Goal: Navigation & Orientation: Find specific page/section

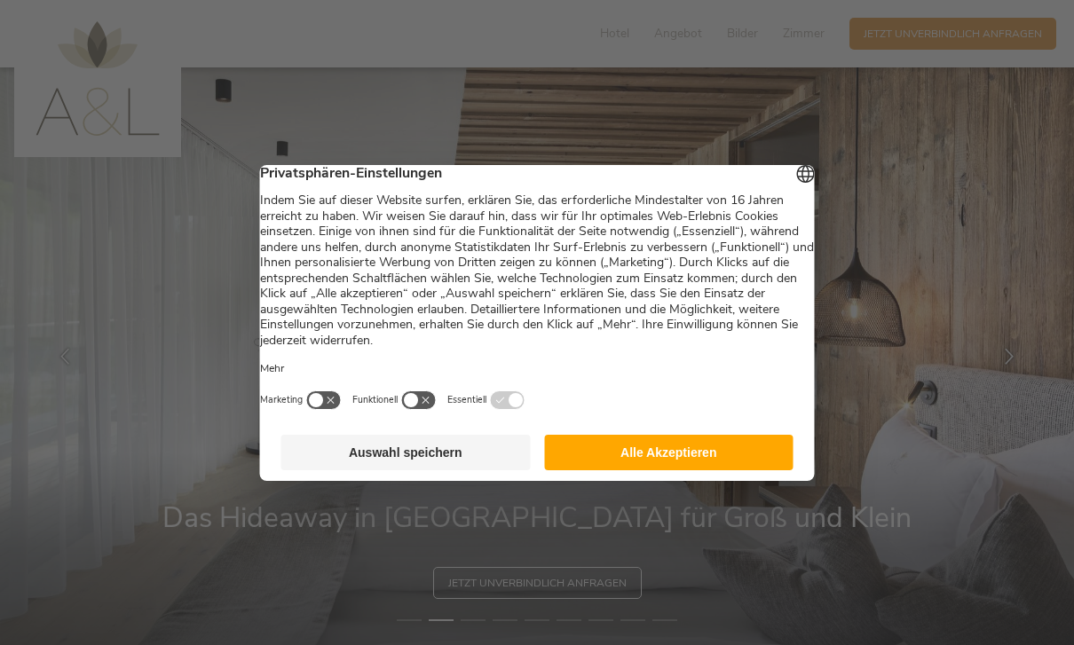
click at [368, 447] on button "Auswahl speichern" at bounding box center [405, 452] width 249 height 35
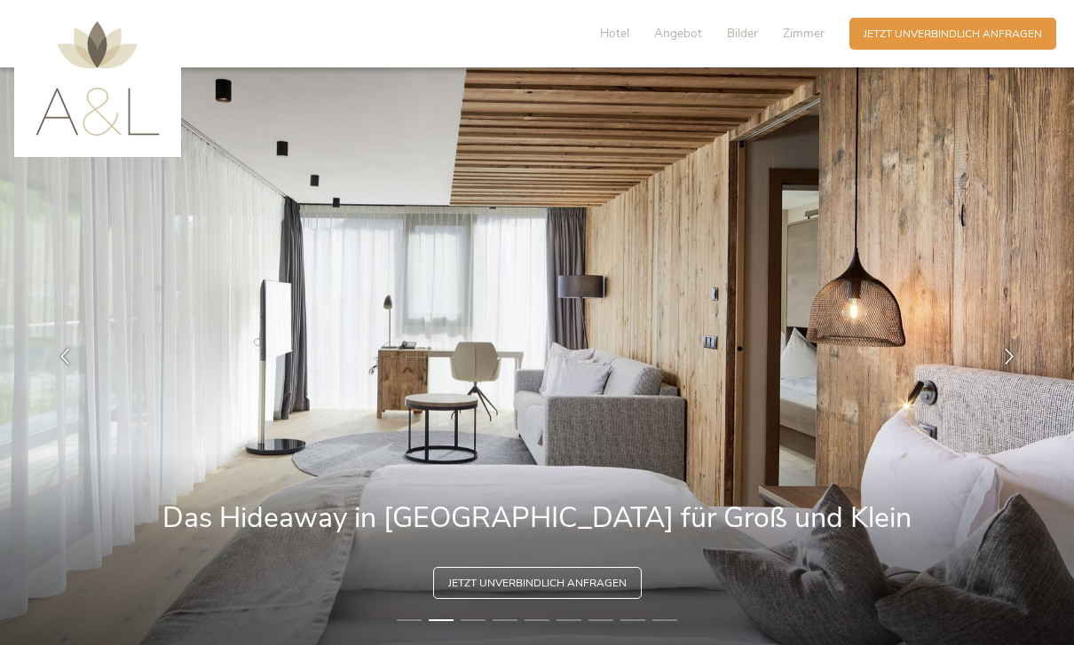
click at [751, 35] on span "Bilder" at bounding box center [742, 33] width 31 height 17
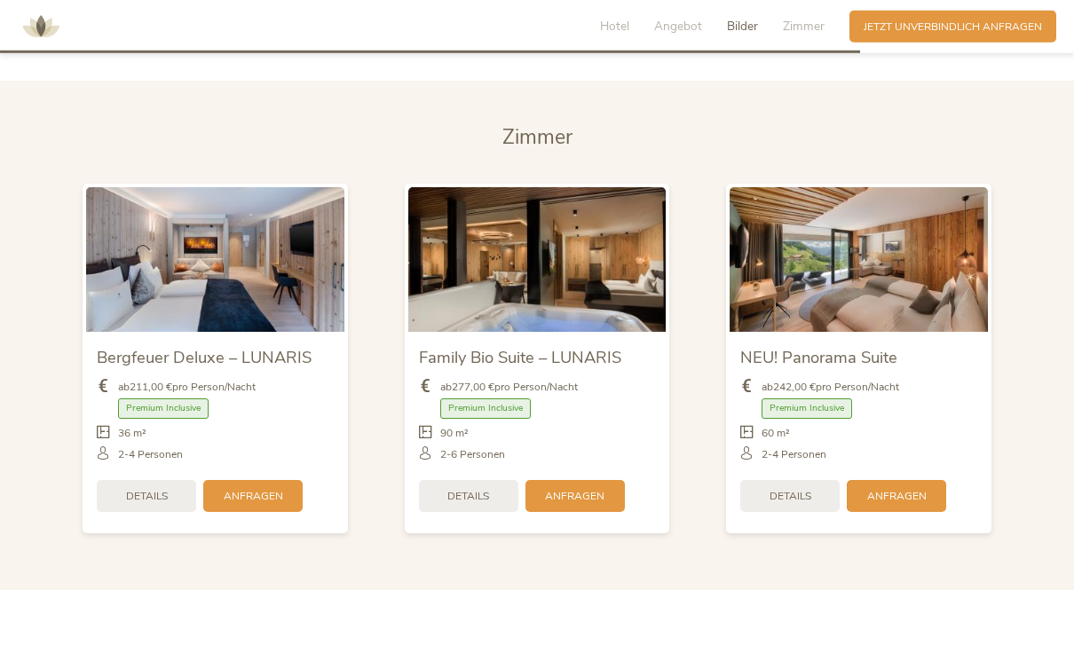
scroll to position [3449, 0]
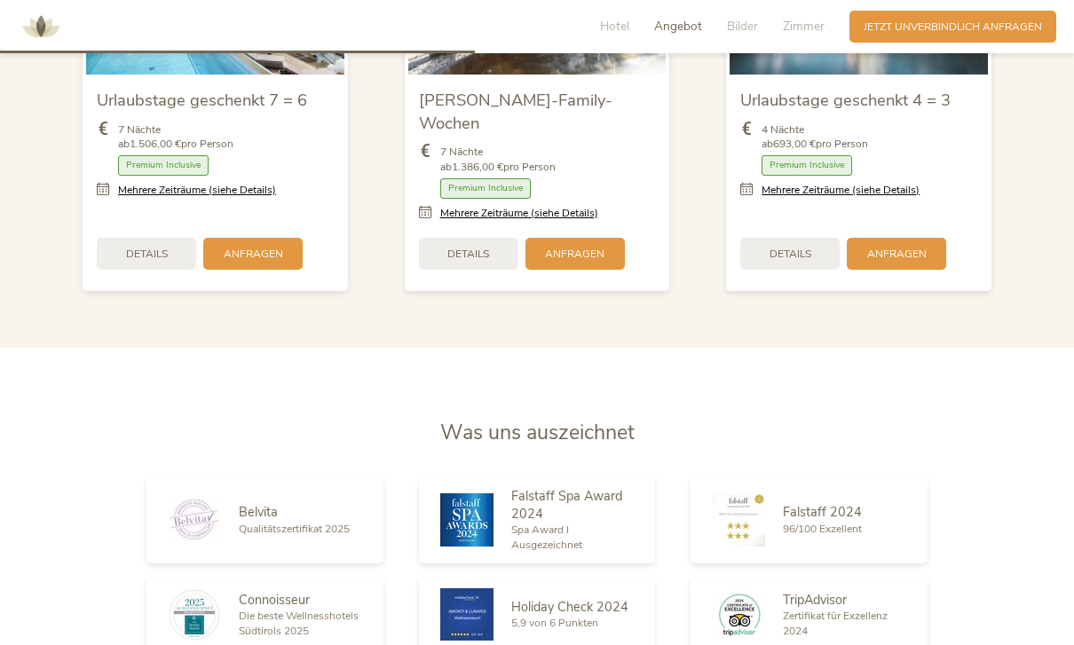
click at [622, 31] on span "Hotel" at bounding box center [614, 26] width 29 height 17
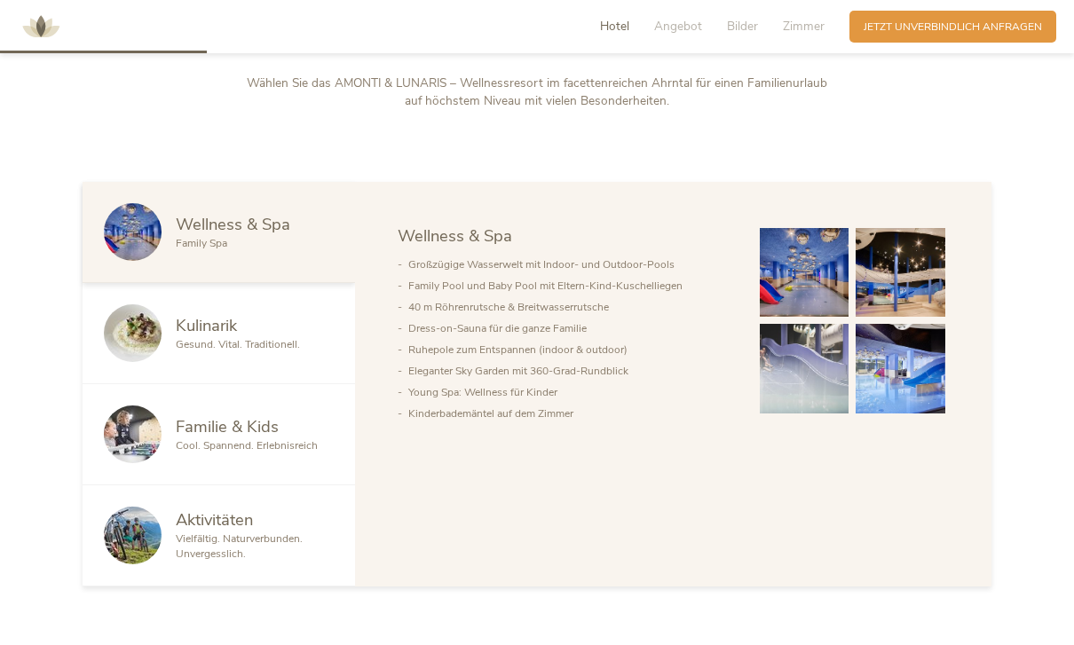
scroll to position [765, 0]
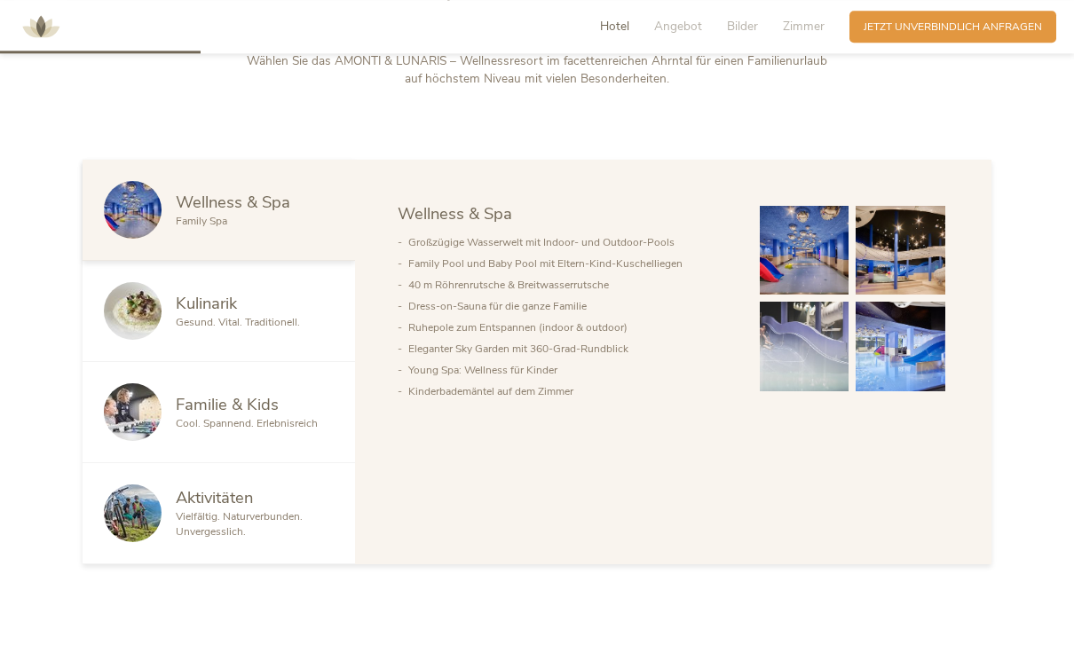
click at [209, 314] on span "Kulinarik" at bounding box center [206, 303] width 61 height 22
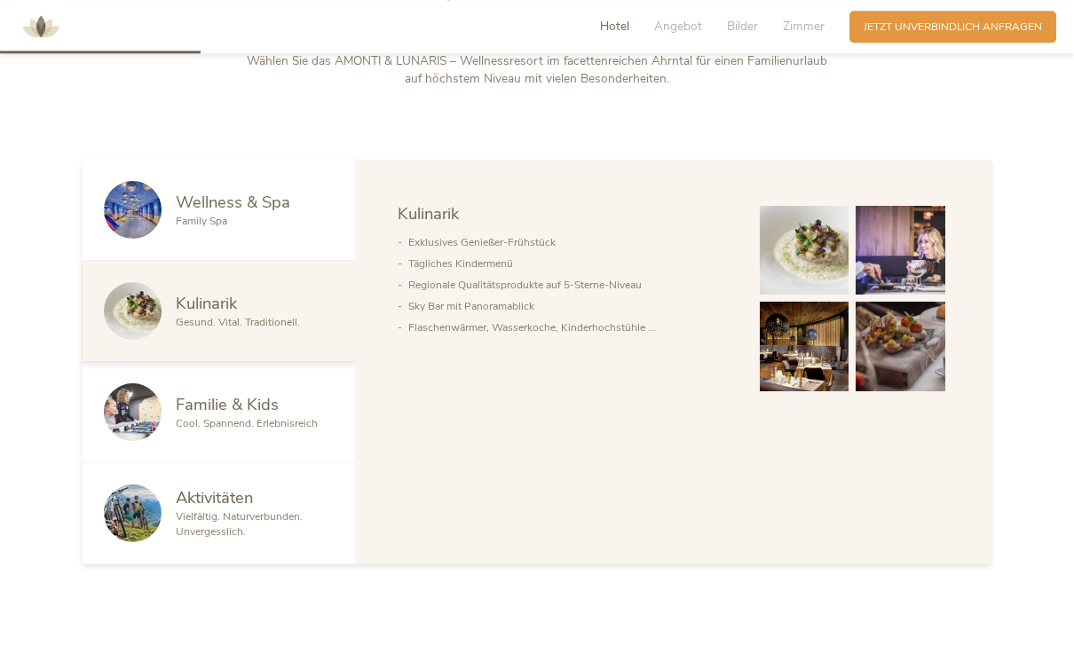
scroll to position [806, 0]
click at [193, 415] on span "Familie & Kids" at bounding box center [227, 404] width 103 height 22
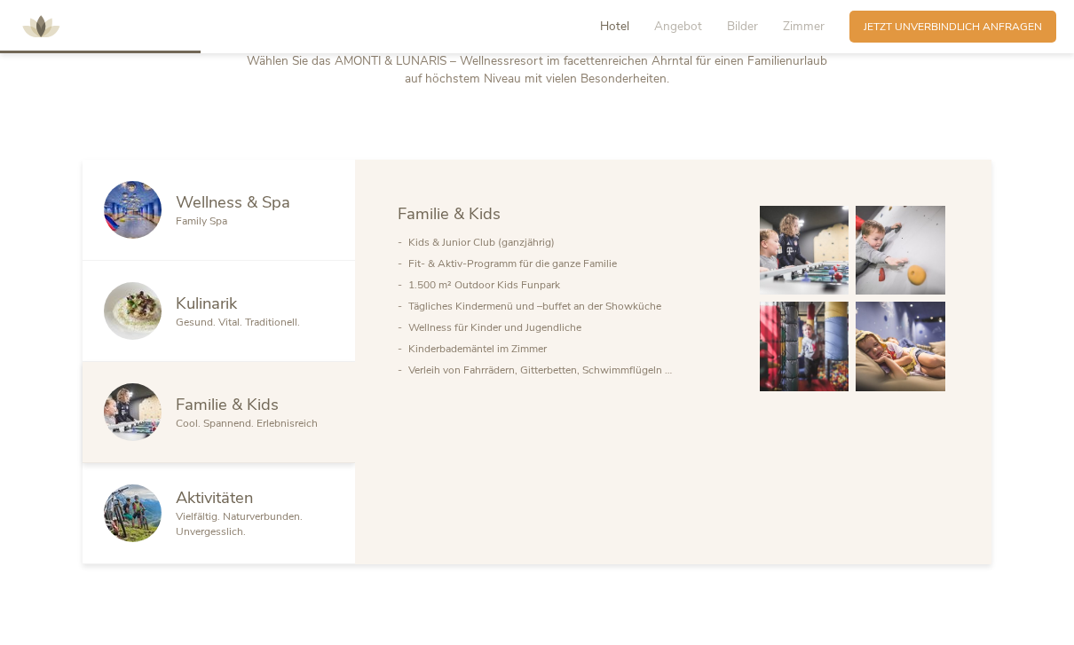
click at [232, 508] on span "Aktivitäten" at bounding box center [214, 497] width 77 height 22
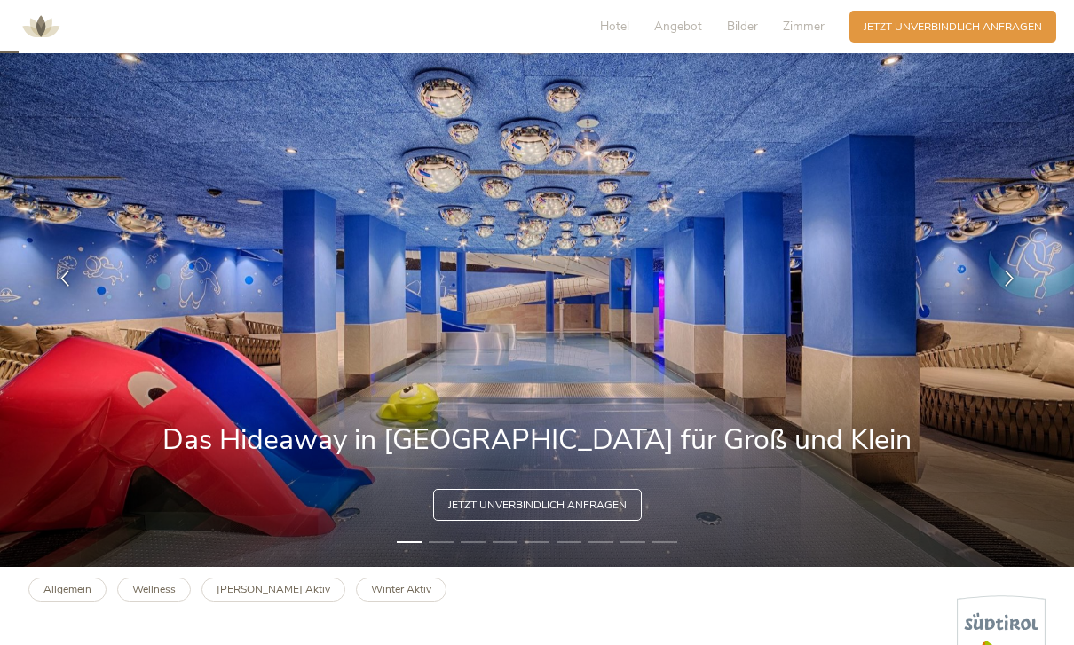
scroll to position [65, 0]
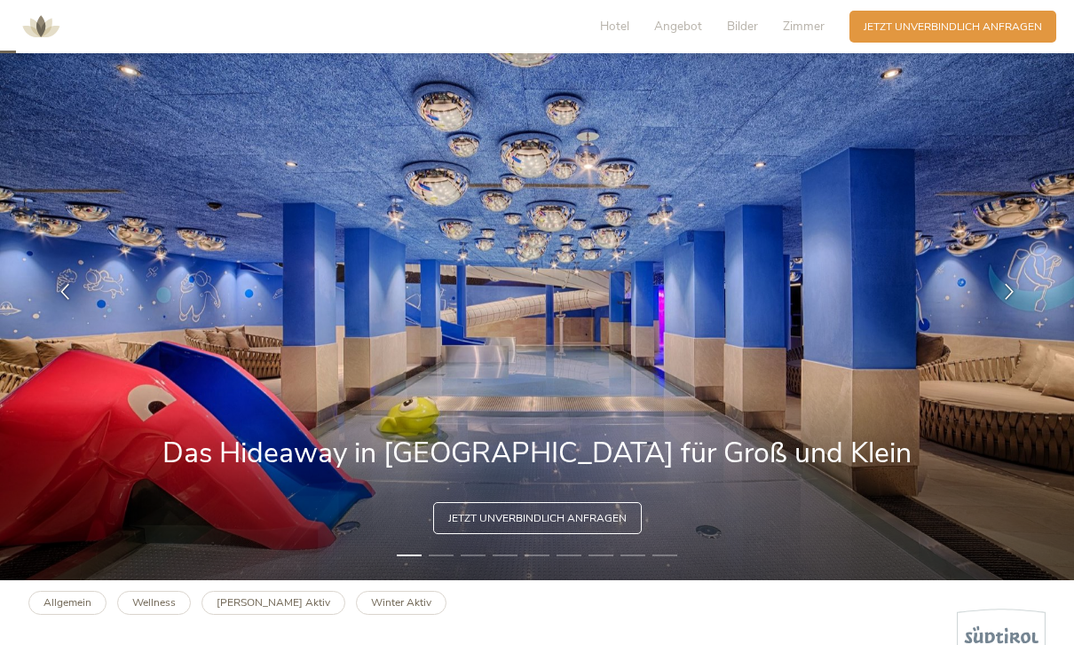
click at [1019, 313] on div at bounding box center [1009, 291] width 44 height 44
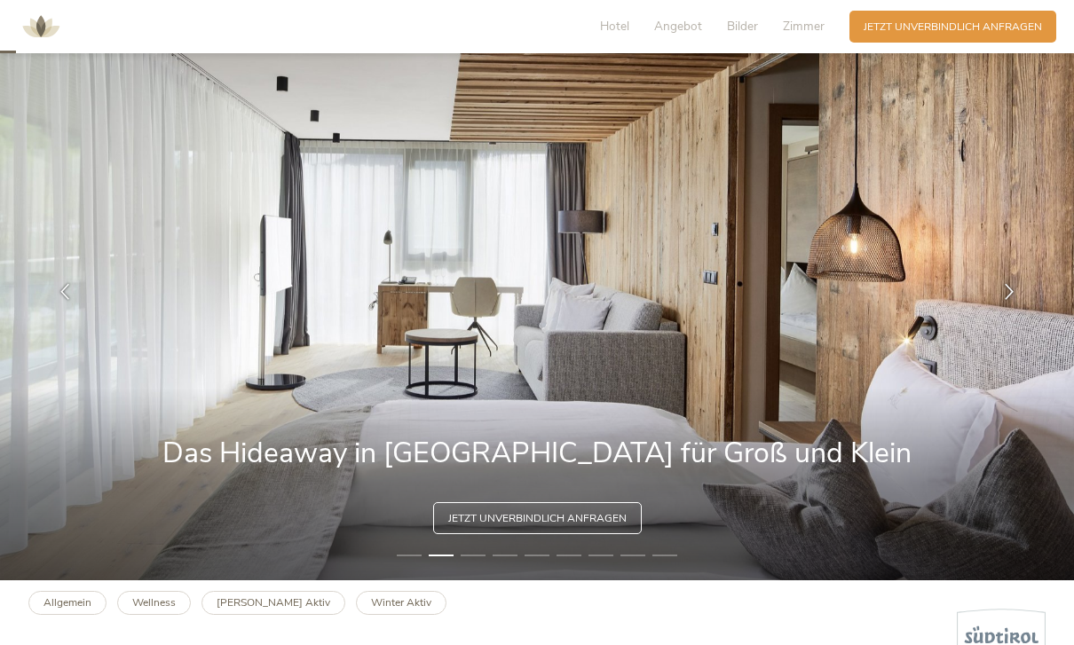
click at [1009, 299] on icon at bounding box center [1009, 291] width 16 height 16
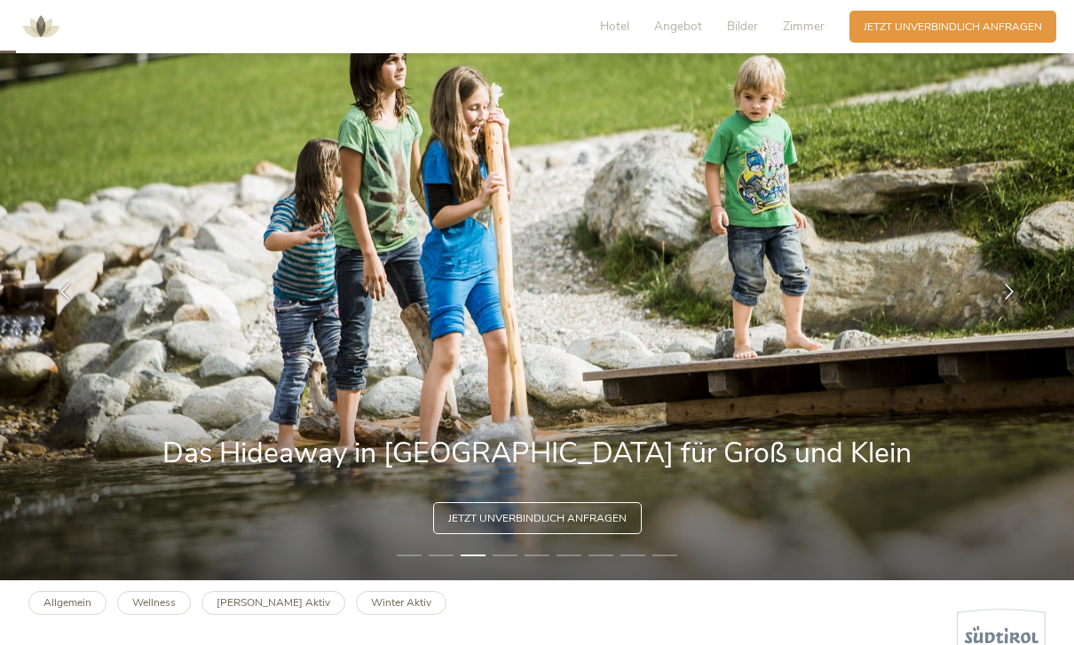
click at [1009, 299] on icon at bounding box center [1009, 291] width 16 height 16
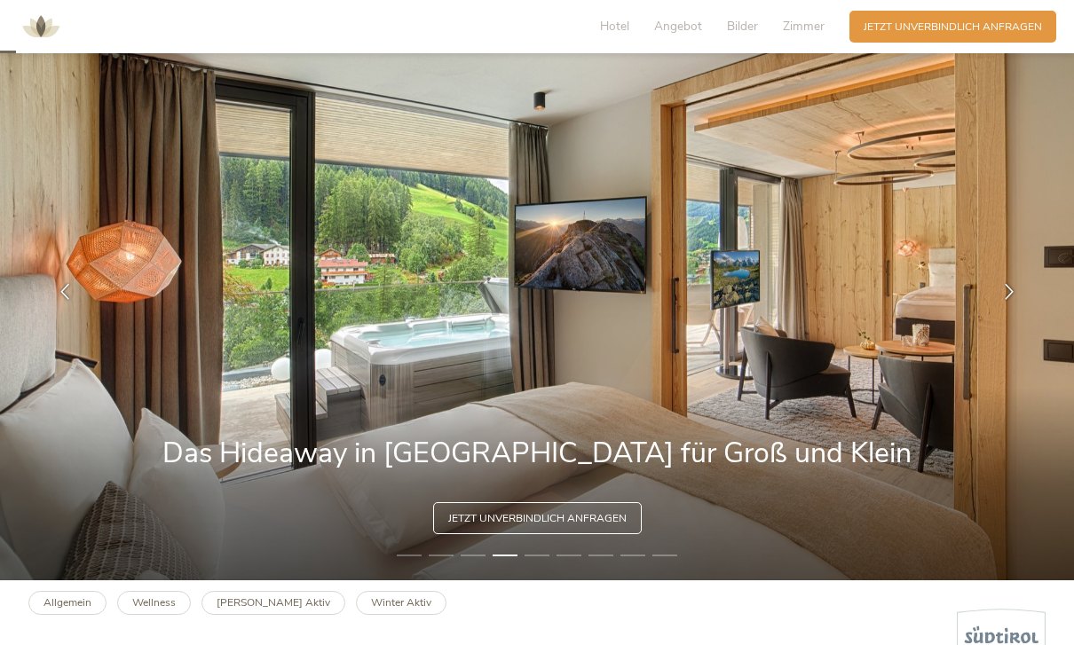
click at [996, 312] on div at bounding box center [1009, 291] width 44 height 44
click at [1003, 299] on icon at bounding box center [1009, 291] width 16 height 16
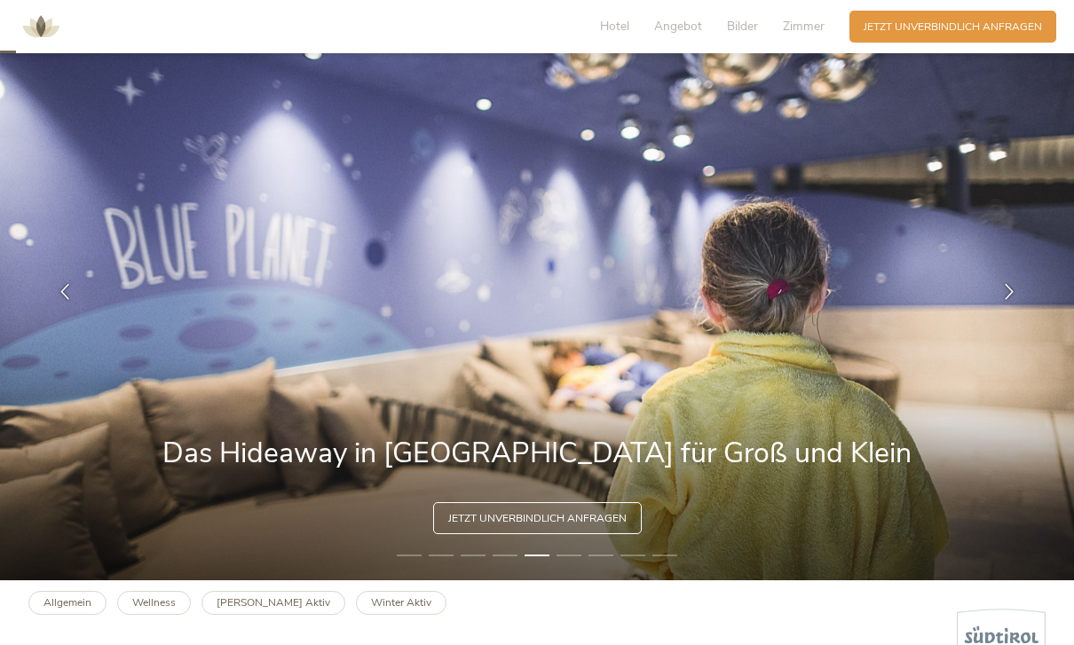
click at [1005, 313] on div at bounding box center [1009, 291] width 44 height 44
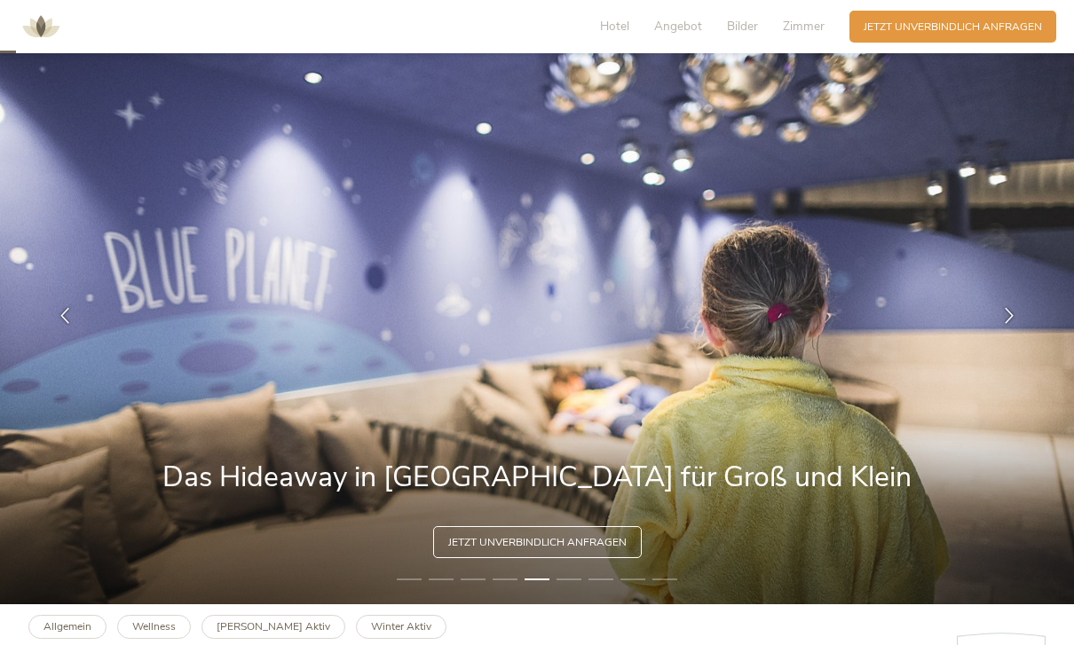
scroll to position [0, 0]
